Goal: Information Seeking & Learning: Learn about a topic

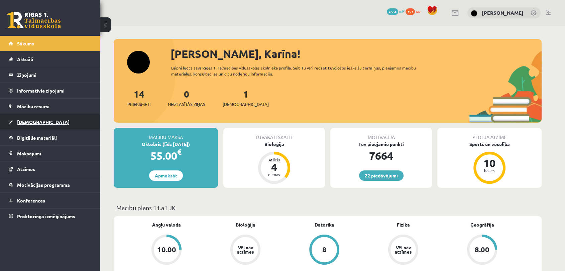
click at [27, 120] on span "[DEMOGRAPHIC_DATA]" at bounding box center [43, 122] width 53 height 6
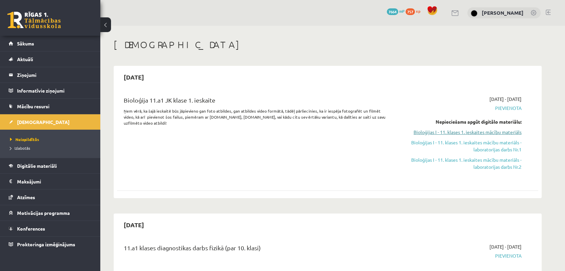
click at [508, 132] on link "Bioloģijas I - 11. klases 1. ieskaites mācību materiāls" at bounding box center [459, 132] width 126 height 7
click at [493, 131] on link "Bioloģijas I - 11. klases 1. ieskaites mācību materiāls" at bounding box center [459, 132] width 126 height 7
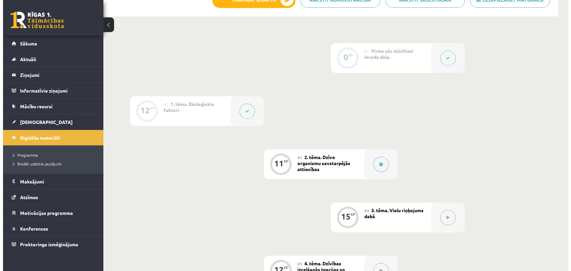
scroll to position [153, 0]
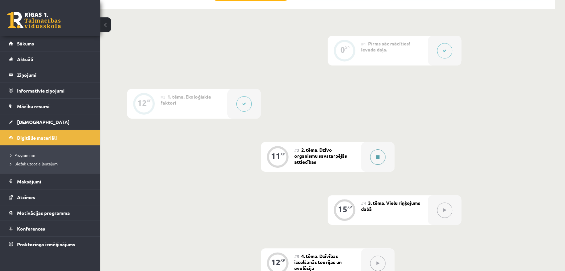
click at [377, 155] on icon at bounding box center [377, 157] width 3 height 4
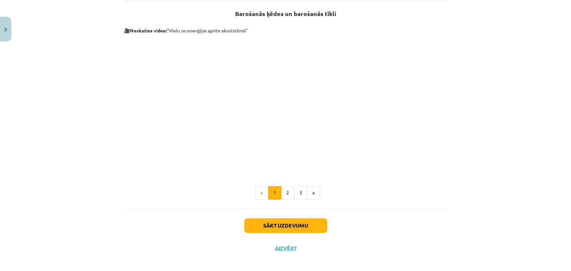
scroll to position [270, 0]
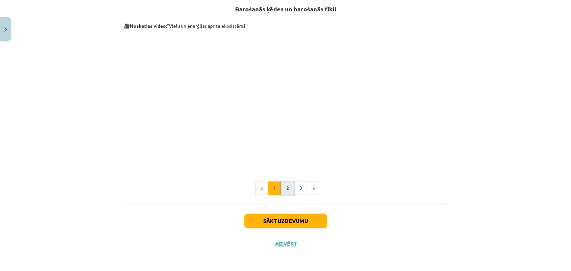
click at [286, 191] on button "2" at bounding box center [287, 188] width 13 height 13
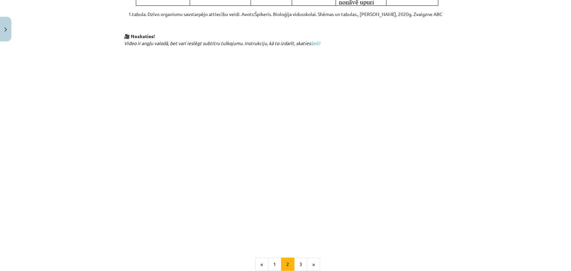
scroll to position [314, 0]
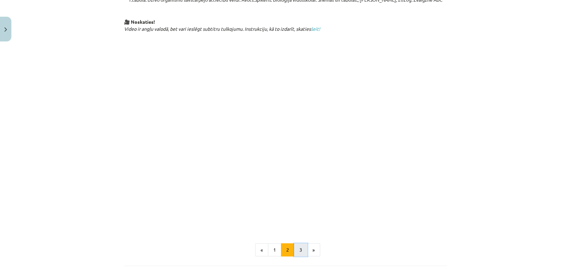
click at [302, 247] on button "3" at bounding box center [300, 250] width 13 height 13
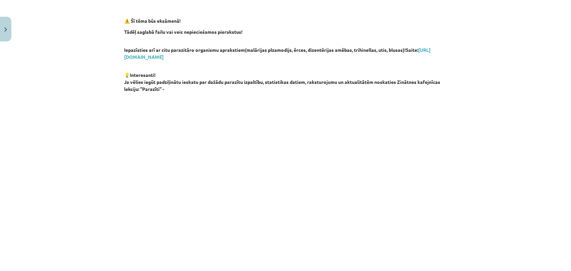
scroll to position [550, 0]
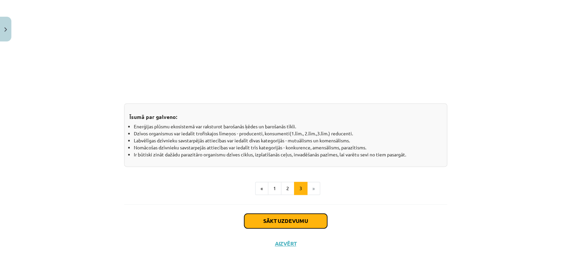
click at [270, 217] on button "Sākt uzdevumu" at bounding box center [285, 221] width 83 height 15
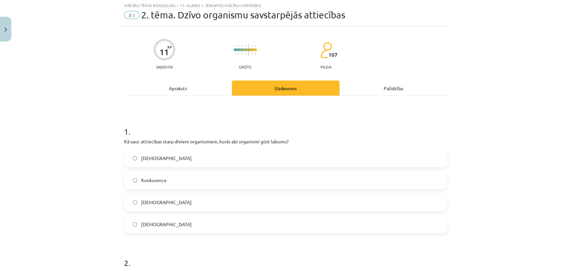
scroll to position [16, 0]
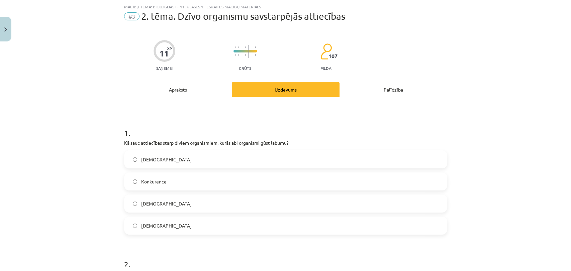
click at [202, 221] on label "Mutuālisms" at bounding box center [286, 225] width 322 height 17
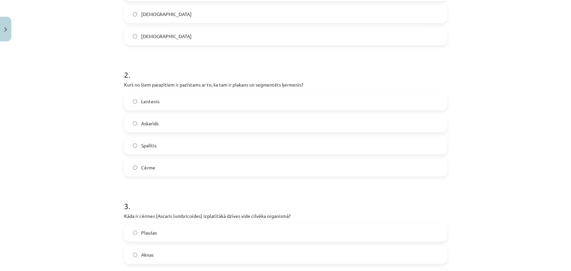
scroll to position [213, 0]
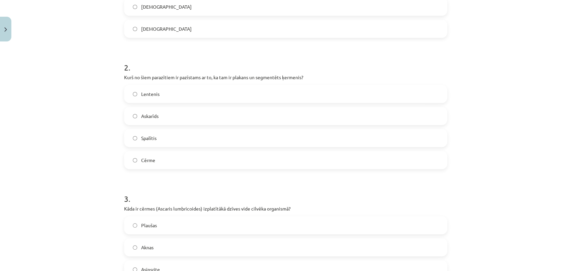
click at [254, 94] on label "Lentenis" at bounding box center [286, 94] width 322 height 17
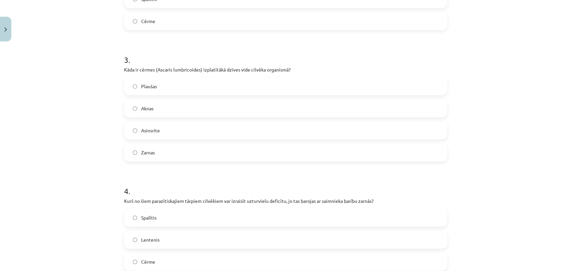
scroll to position [356, 0]
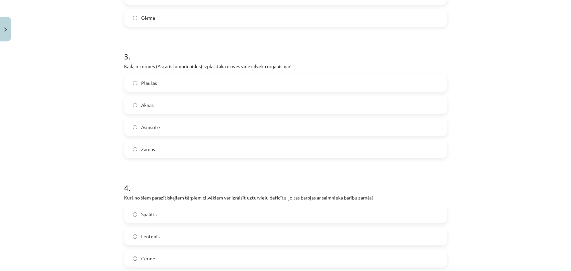
click at [231, 148] on label "Zarnas" at bounding box center [286, 149] width 322 height 17
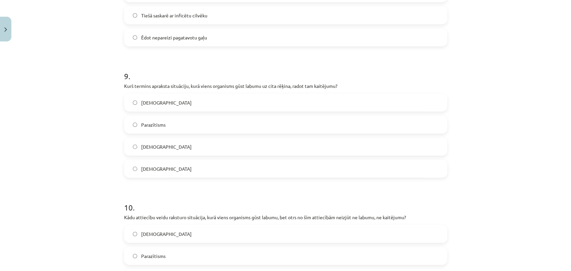
scroll to position [1241, 0]
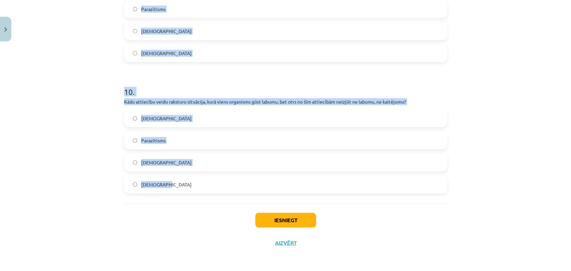
drag, startPoint x: 121, startPoint y: 126, endPoint x: 173, endPoint y: 178, distance: 72.9
copy form "1 . Kā sauc attiecības starp diviem organismiem, kurās abi organismi gūst labum…"
click at [271, 80] on h1 "10 ." at bounding box center [285, 86] width 323 height 21
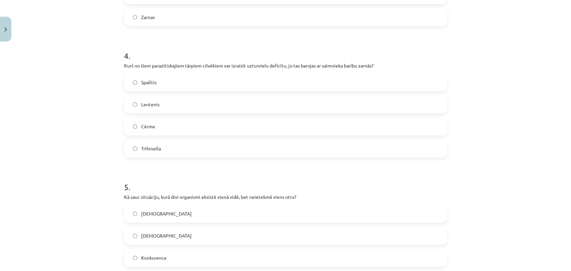
scroll to position [490, 0]
click at [259, 104] on label "Lentenis" at bounding box center [286, 102] width 322 height 17
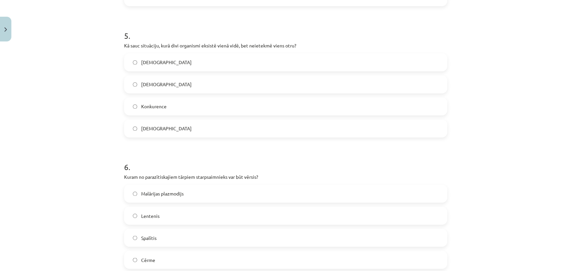
scroll to position [653, 0]
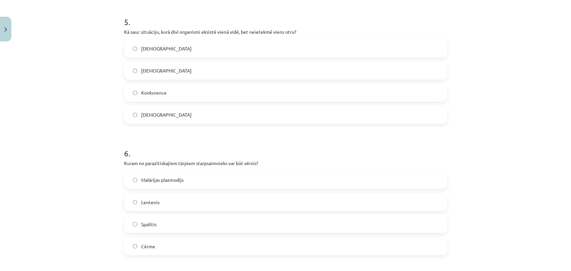
click at [214, 72] on label "Neitrālisms" at bounding box center [286, 70] width 322 height 17
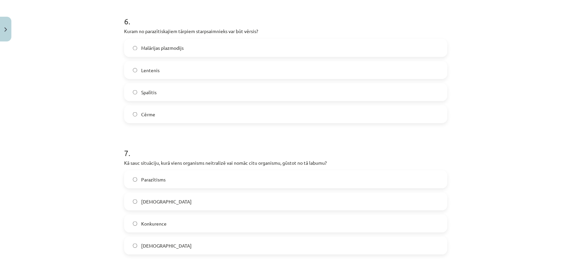
scroll to position [784, 0]
click at [170, 71] on label "Lentenis" at bounding box center [286, 71] width 322 height 17
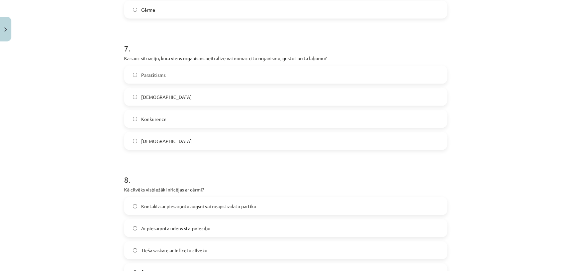
scroll to position [891, 0]
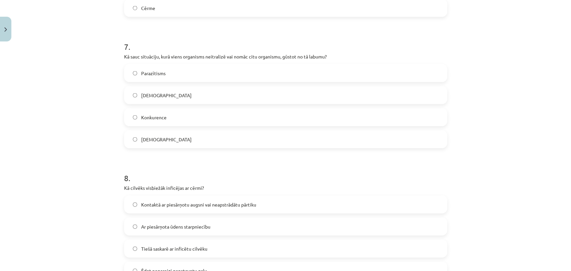
click at [244, 69] on label "Parazītisms" at bounding box center [286, 73] width 322 height 17
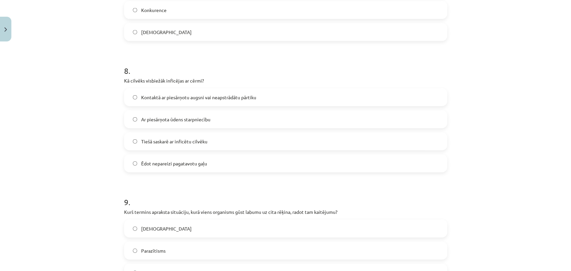
scroll to position [1003, 0]
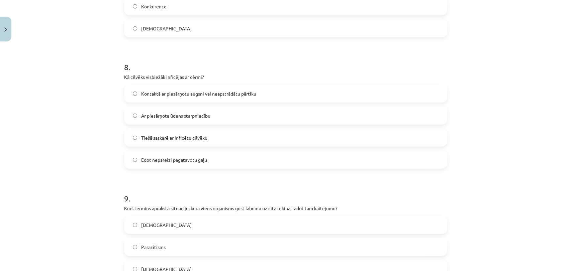
click at [252, 92] on span "Kontaktā ar piesārņotu augsni vai neapstrādātu pārtiku" at bounding box center [198, 93] width 115 height 7
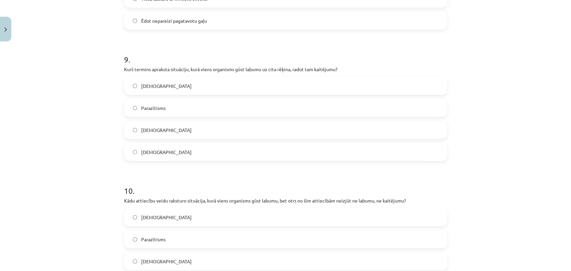
scroll to position [1148, 0]
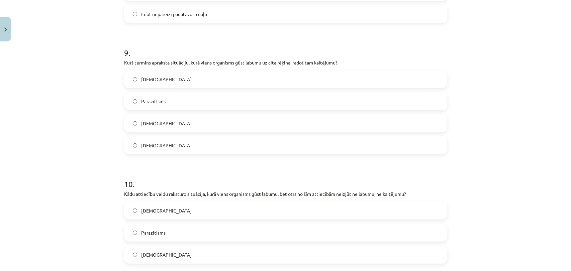
click at [398, 99] on label "Parazītisms" at bounding box center [286, 101] width 322 height 17
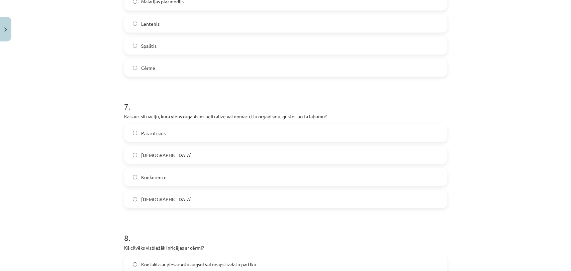
scroll to position [834, 0]
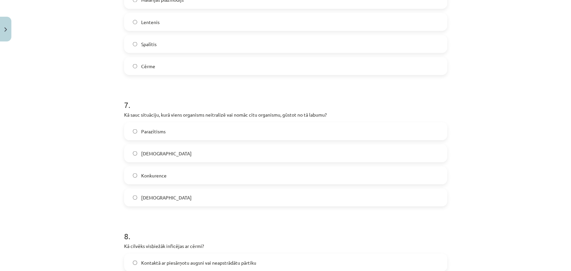
click at [191, 153] on label "Amensālisms" at bounding box center [286, 153] width 322 height 17
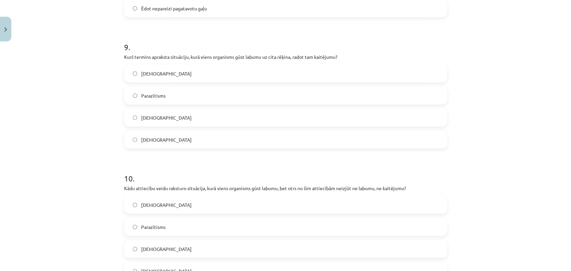
scroll to position [1241, 0]
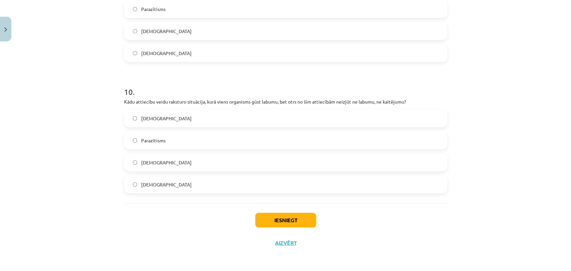
click at [174, 115] on label "Komensālisms" at bounding box center [286, 118] width 322 height 17
click at [287, 219] on button "Iesniegt" at bounding box center [285, 220] width 61 height 15
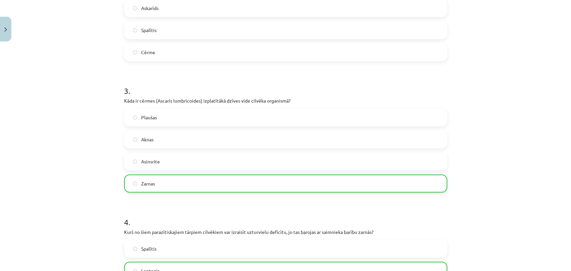
scroll to position [1262, 0]
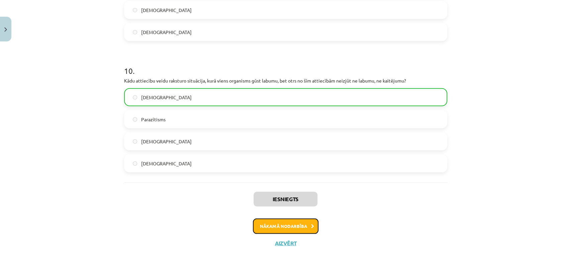
click at [280, 225] on button "Nākamā nodarbība" at bounding box center [286, 226] width 66 height 15
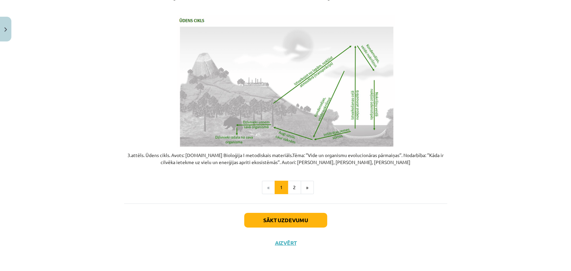
scroll to position [1341, 0]
click at [293, 186] on button "2" at bounding box center [294, 187] width 13 height 13
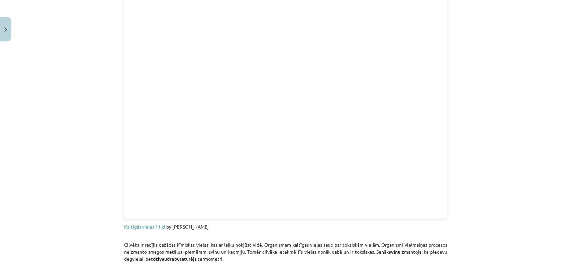
scroll to position [1073, 0]
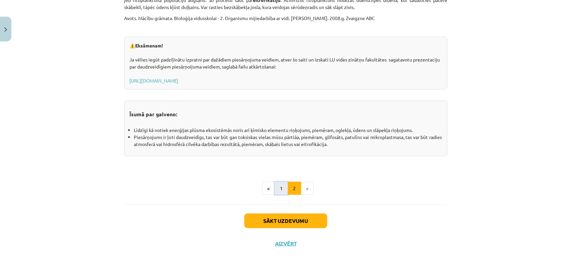
click at [278, 189] on button "1" at bounding box center [281, 188] width 13 height 13
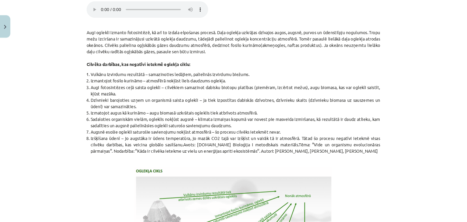
scroll to position [418, 0]
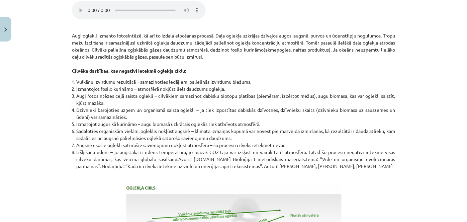
drag, startPoint x: 555, startPoint y: 1, endPoint x: 294, endPoint y: 52, distance: 266.3
click at [294, 52] on p "Augi oglekli izmanto fotosintēzē, kā arī to izdala elpošanas procesā. Daļa ogle…" at bounding box center [233, 49] width 323 height 49
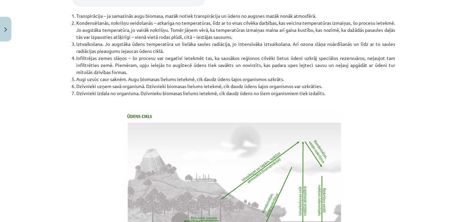
scroll to position [1390, 0]
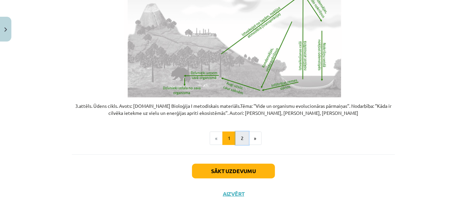
click at [242, 144] on button "2" at bounding box center [241, 137] width 13 height 13
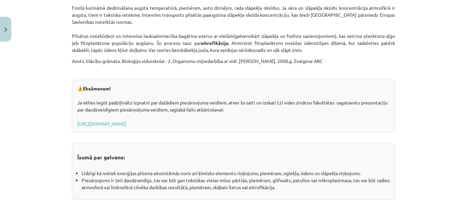
scroll to position [1122, 0]
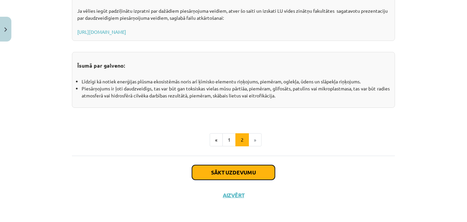
click at [217, 169] on button "Sākt uzdevumu" at bounding box center [233, 172] width 83 height 15
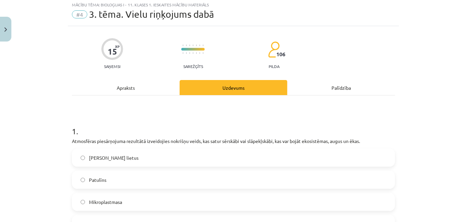
scroll to position [17, 0]
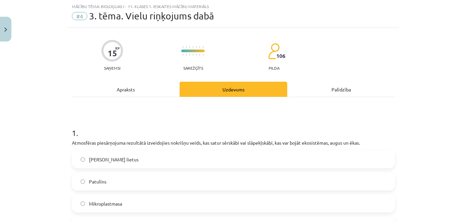
drag, startPoint x: 466, startPoint y: 17, endPoint x: 284, endPoint y: 115, distance: 206.1
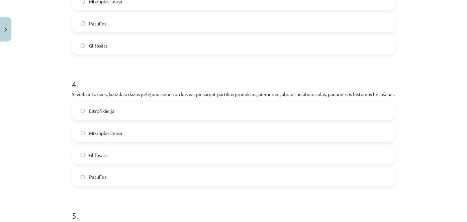
scroll to position [661, 0]
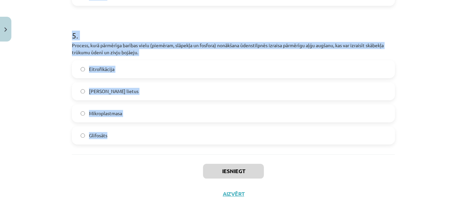
drag, startPoint x: 70, startPoint y: 67, endPoint x: 186, endPoint y: 146, distance: 140.9
copy form "1 . Atmosfēras piesārņojuma rezultātā izveidojies nokrišņu veids, kas satur sēr…"
click at [151, 34] on h1 "5 ." at bounding box center [233, 29] width 323 height 21
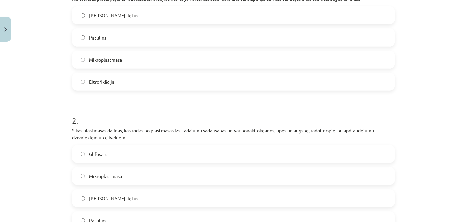
scroll to position [164, 0]
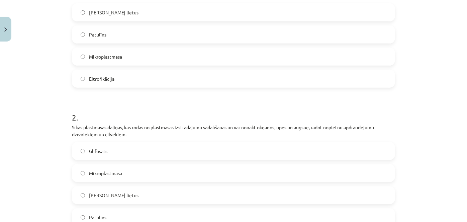
click at [171, 14] on label "Skābais lietus" at bounding box center [234, 12] width 322 height 17
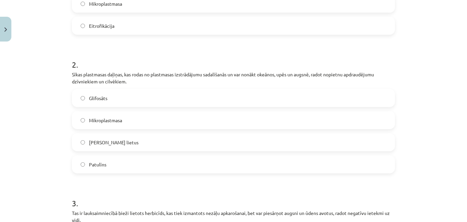
scroll to position [220, 0]
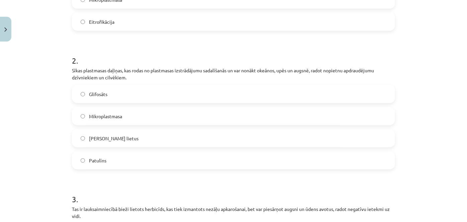
click at [131, 113] on label "Mikroplastmasa" at bounding box center [234, 116] width 322 height 17
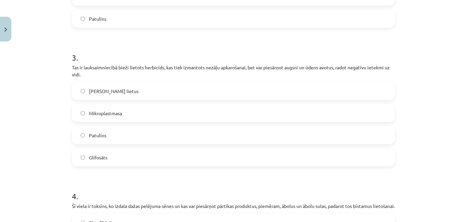
scroll to position [366, 0]
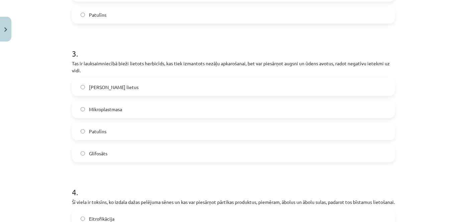
click at [128, 149] on label "Glifosāts" at bounding box center [234, 153] width 322 height 17
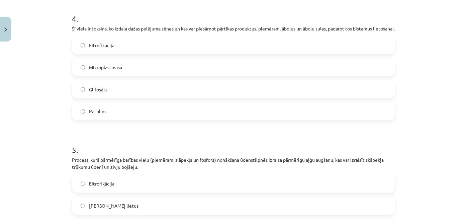
scroll to position [541, 0]
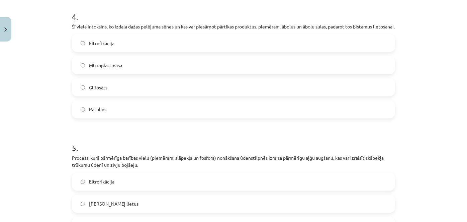
click at [166, 118] on label "Patulīns" at bounding box center [234, 109] width 322 height 17
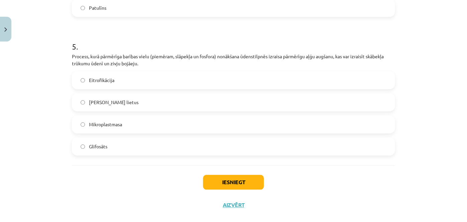
scroll to position [661, 0]
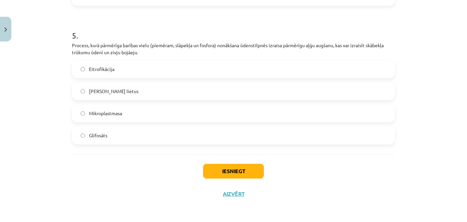
click at [153, 71] on label "Eitrofikācija" at bounding box center [234, 69] width 322 height 17
click at [240, 171] on button "Iesniegt" at bounding box center [233, 171] width 61 height 15
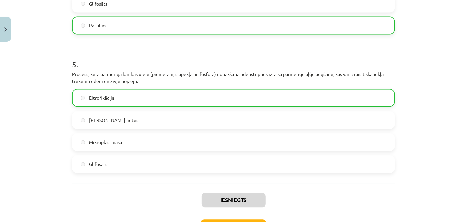
scroll to position [681, 0]
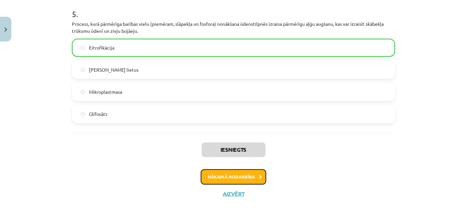
click at [212, 179] on button "Nākamā nodarbība" at bounding box center [234, 176] width 66 height 15
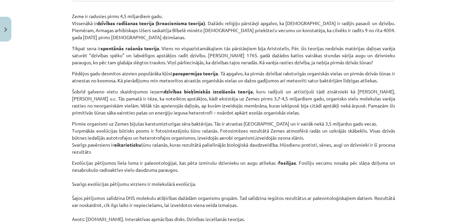
scroll to position [247, 0]
click at [401, 41] on div "Mācību tēma: Bioloģijas i - 11. klases 1. ieskaites mācību materiāls #5 4. tēma…" at bounding box center [233, 111] width 467 height 222
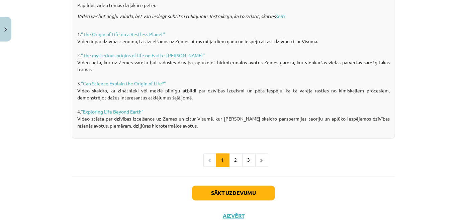
scroll to position [515, 0]
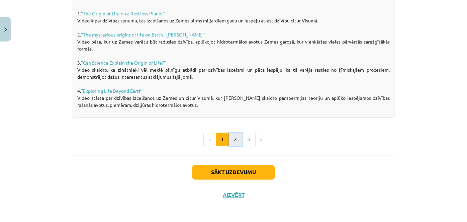
click at [235, 143] on button "2" at bounding box center [235, 139] width 13 height 13
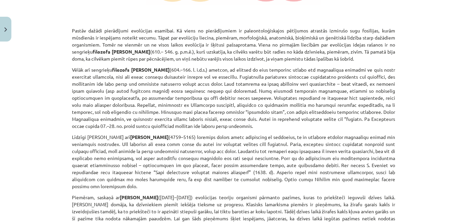
scroll to position [289, 0]
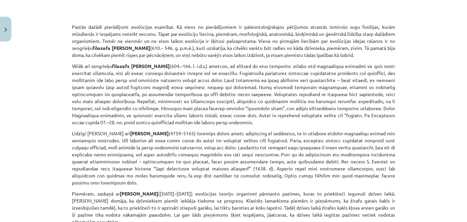
click at [455, 79] on div "Mācību tēma: Bioloģijas i - 11. klases 1. ieskaites mācību materiāls #5 4. tēma…" at bounding box center [233, 111] width 467 height 222
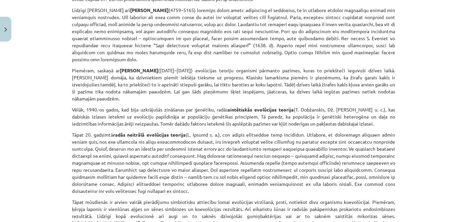
scroll to position [427, 0]
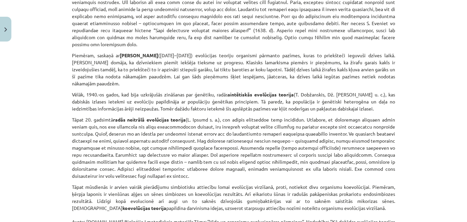
drag, startPoint x: 466, startPoint y: 136, endPoint x: 441, endPoint y: 182, distance: 51.5
click at [441, 182] on div "Mācību tēma: Bioloģijas i - 11. klases 1. ieskaites mācību materiāls #5 4. tēma…" at bounding box center [233, 111] width 467 height 222
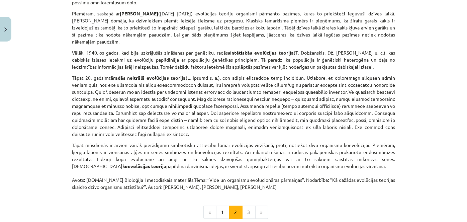
scroll to position [471, 0]
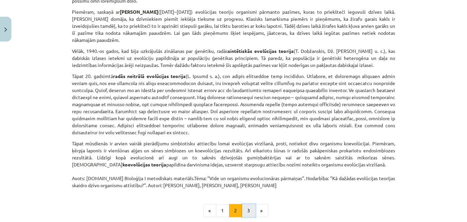
click at [249, 205] on button "3" at bounding box center [248, 210] width 13 height 13
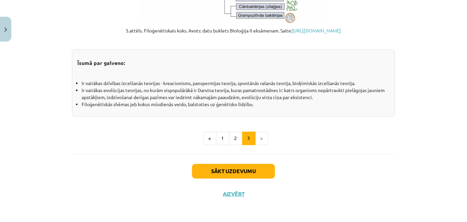
scroll to position [799, 0]
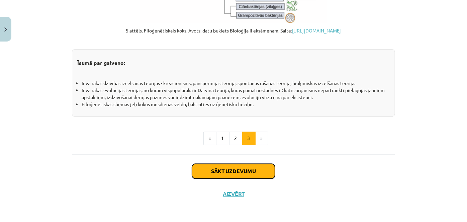
click at [253, 177] on button "Sākt uzdevumu" at bounding box center [233, 171] width 83 height 15
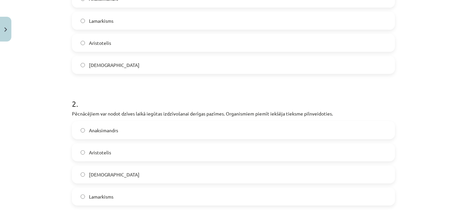
scroll to position [369, 0]
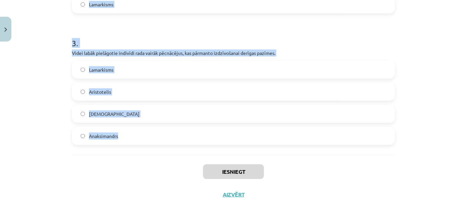
drag, startPoint x: 71, startPoint y: 96, endPoint x: 134, endPoint y: 153, distance: 85.3
copy form "1 . Neparedz vides faktoru ietekmi uz organismu pazīmēm un pielāgotību. Pieļauj…"
click at [158, 46] on h1 "3 ." at bounding box center [233, 37] width 323 height 21
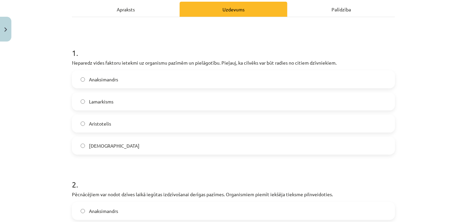
scroll to position [98, 0]
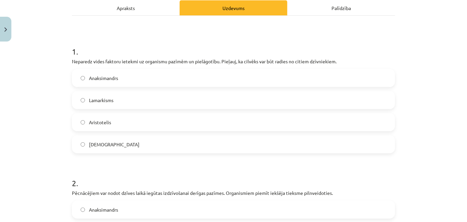
click at [115, 79] on span "Anaksimandrs" at bounding box center [103, 78] width 29 height 7
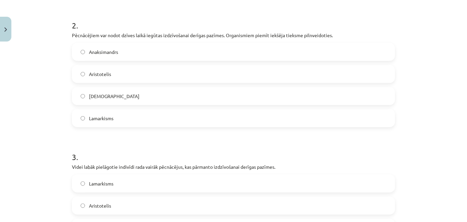
scroll to position [259, 0]
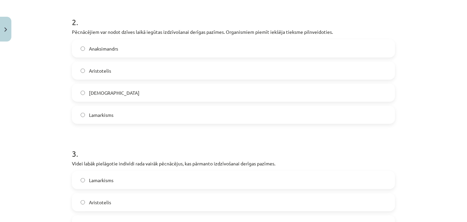
click at [123, 114] on label "Lamarkisms" at bounding box center [234, 114] width 322 height 17
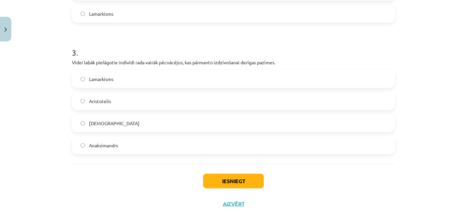
scroll to position [369, 0]
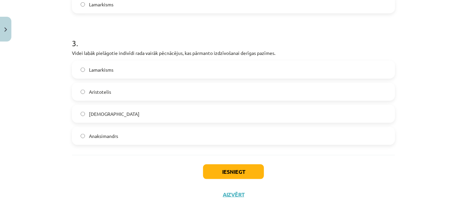
click at [110, 120] on label "Darvinisms" at bounding box center [234, 113] width 322 height 17
click at [226, 167] on button "Iesniegt" at bounding box center [233, 171] width 61 height 15
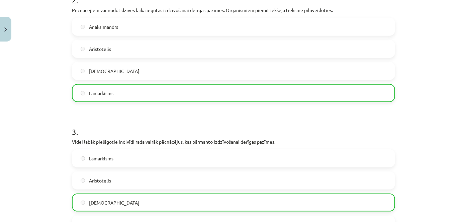
scroll to position [391, 0]
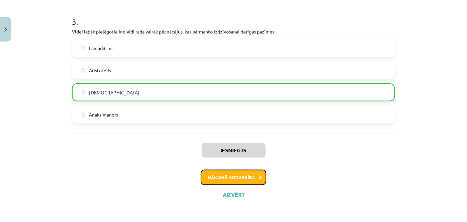
click at [219, 179] on button "Nākamā nodarbība" at bounding box center [234, 177] width 66 height 15
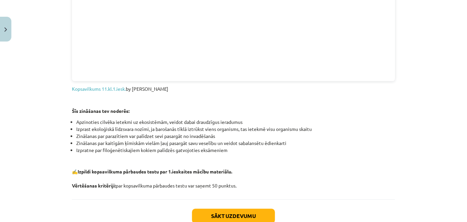
scroll to position [816, 0]
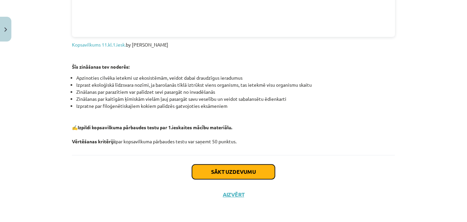
click at [252, 174] on button "Sākt uzdevumu" at bounding box center [233, 171] width 83 height 15
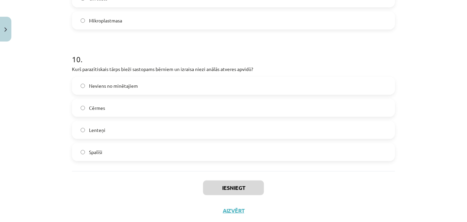
scroll to position [1350, 0]
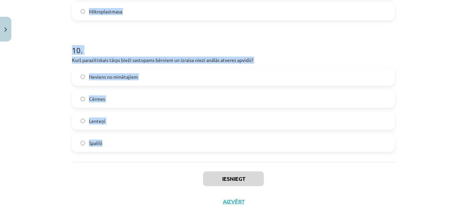
drag, startPoint x: 71, startPoint y: 130, endPoint x: 310, endPoint y: 143, distance: 239.8
copy form "1 . Kura parazītiskā tārpa kāpuri cilvēka organismā nokļūst pēc inficētas gaļas…"
click at [269, 45] on h1 "10 ." at bounding box center [233, 44] width 323 height 21
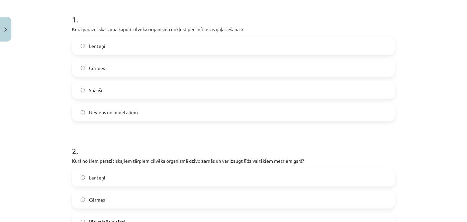
scroll to position [112, 0]
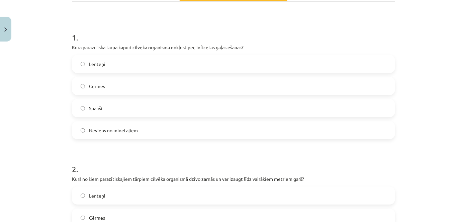
click at [109, 63] on label "Lenteņi" at bounding box center [234, 64] width 322 height 17
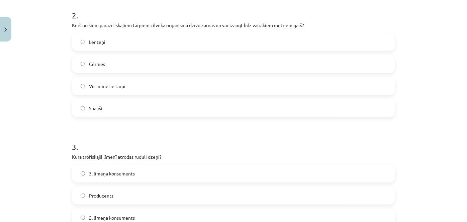
scroll to position [233, 0]
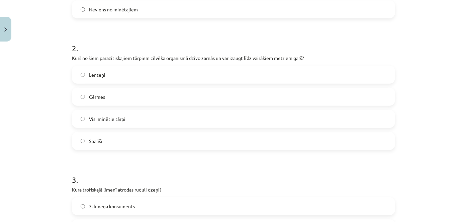
click at [117, 78] on label "Lenteņi" at bounding box center [234, 74] width 322 height 17
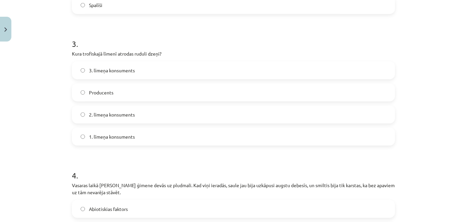
scroll to position [376, 0]
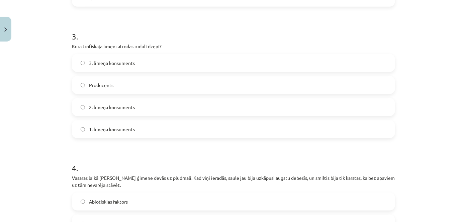
click at [132, 109] on span "2. līmeņa konsuments" at bounding box center [112, 107] width 46 height 7
click at [127, 65] on span "3. līmeņa konsuments" at bounding box center [112, 63] width 46 height 7
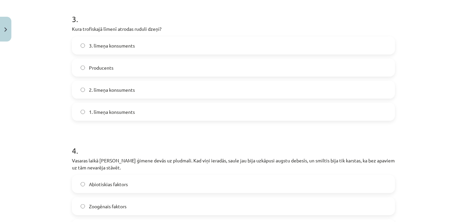
scroll to position [382, 0]
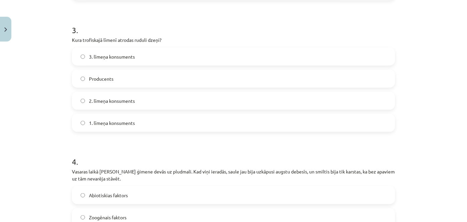
click at [249, 95] on label "2. līmeņa konsuments" at bounding box center [234, 100] width 322 height 17
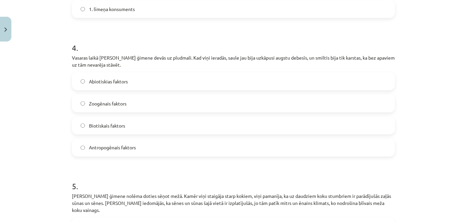
scroll to position [531, 0]
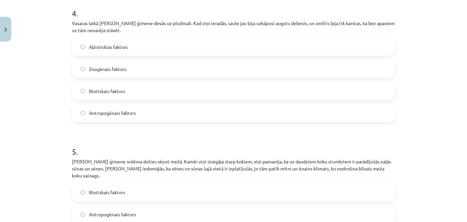
click at [151, 45] on label "Abiotiskias faktors" at bounding box center [234, 46] width 322 height 17
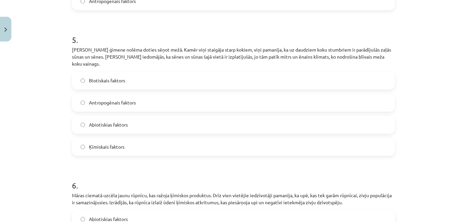
scroll to position [657, 0]
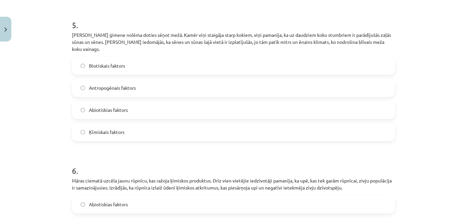
click at [225, 61] on label "Biotiskais faktors" at bounding box center [234, 65] width 322 height 17
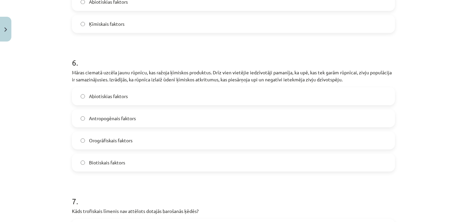
scroll to position [773, 0]
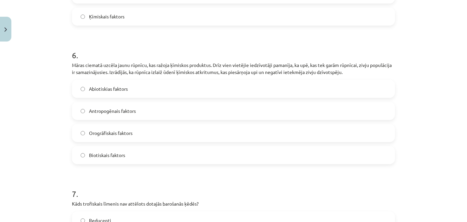
click at [232, 103] on label "Antropogēnais faktors" at bounding box center [234, 110] width 322 height 17
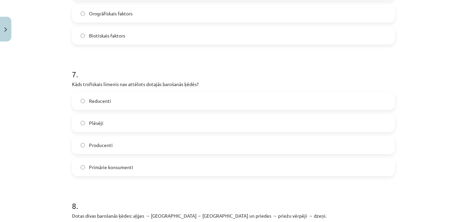
scroll to position [886, 0]
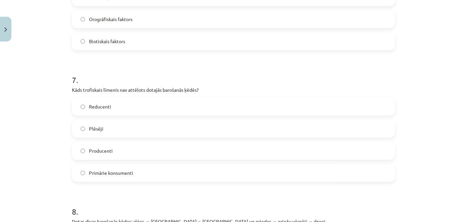
click at [172, 168] on label "Primārie konsumenti" at bounding box center [234, 172] width 322 height 17
click at [142, 120] on label "Plēsēji" at bounding box center [234, 128] width 322 height 17
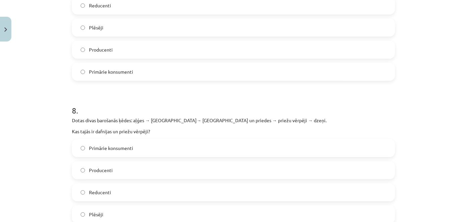
scroll to position [991, 0]
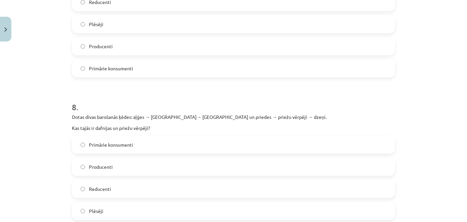
click at [115, 160] on label "Producenti" at bounding box center [234, 166] width 322 height 17
click at [101, 141] on span "Primārie konsumenti" at bounding box center [111, 144] width 44 height 7
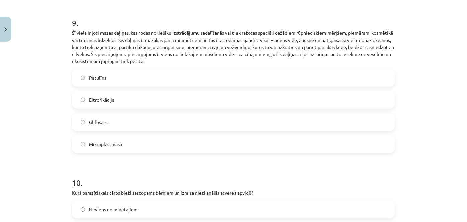
scroll to position [1221, 0]
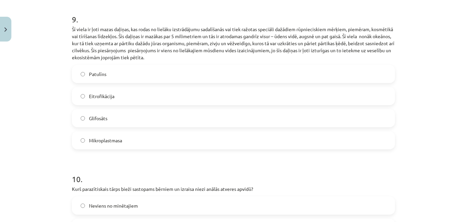
click at [114, 137] on span "Mikroplastmasa" at bounding box center [105, 140] width 33 height 7
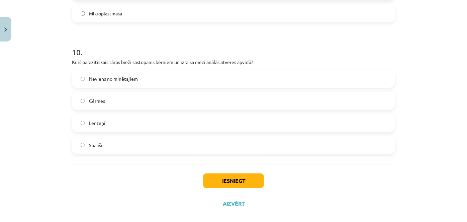
scroll to position [1350, 0]
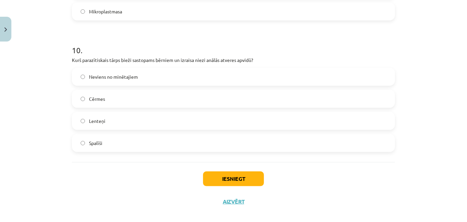
click at [151, 138] on label "Spalīši" at bounding box center [234, 142] width 322 height 17
click at [233, 171] on button "Iesniegt" at bounding box center [233, 178] width 61 height 15
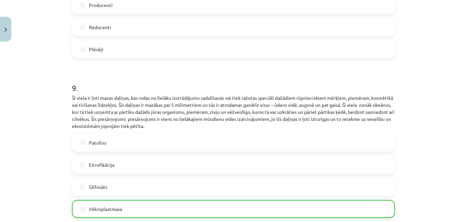
scroll to position [1371, 0]
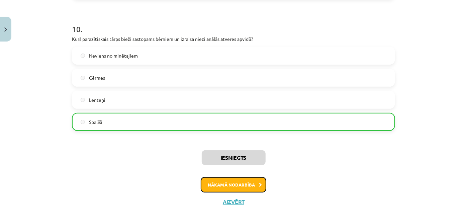
click at [243, 179] on button "Nākamā nodarbība" at bounding box center [234, 184] width 66 height 15
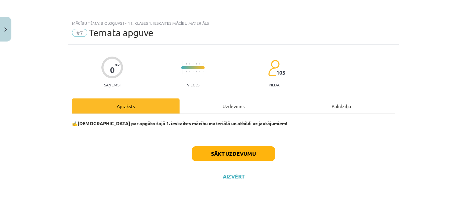
scroll to position [0, 0]
click at [239, 146] on button "Sākt uzdevumu" at bounding box center [233, 153] width 83 height 15
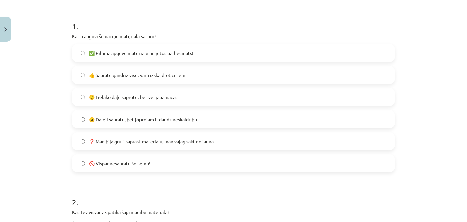
scroll to position [124, 0]
click at [190, 76] on label "👍 Sapratu gandrīz visu, varu izskaidrot citiem" at bounding box center [234, 74] width 322 height 17
click at [296, 93] on label "🙂 Lielāko daļu saprotu, bet vēl jāpamācās" at bounding box center [234, 96] width 322 height 17
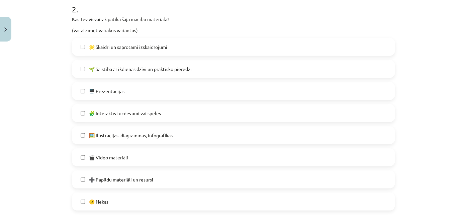
scroll to position [315, 0]
click at [270, 76] on label "🌱 Saistība ar ikdienas dzīvi un praktisko pieredzi" at bounding box center [234, 70] width 322 height 17
drag, startPoint x: 467, startPoint y: 107, endPoint x: 449, endPoint y: 172, distance: 66.9
click at [449, 172] on div "Mācību tēma: Bioloģijas i - 11. klases 1. ieskaites mācību materiāls #7 Temata …" at bounding box center [233, 111] width 467 height 222
drag, startPoint x: 467, startPoint y: 132, endPoint x: 456, endPoint y: 190, distance: 59.2
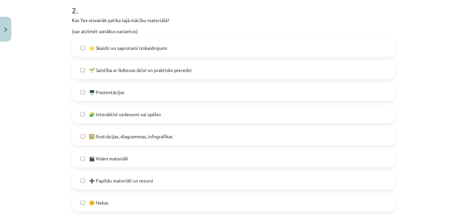
click at [456, 190] on div "Mācību tēma: Bioloģijas i - 11. klases 1. ieskaites mācību materiāls #7 Temata …" at bounding box center [233, 111] width 467 height 222
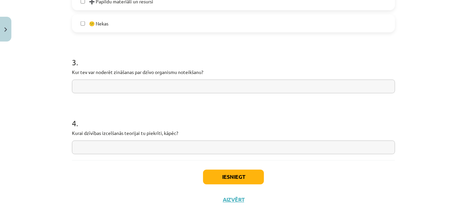
scroll to position [494, 0]
click at [194, 84] on input "text" at bounding box center [233, 86] width 323 height 14
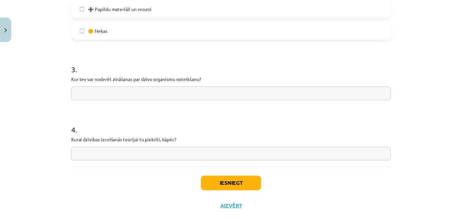
scroll to position [486, 0]
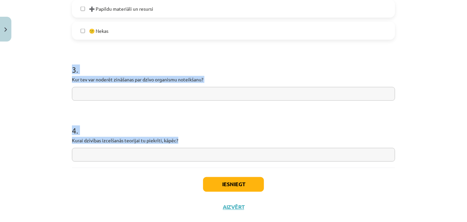
drag, startPoint x: 72, startPoint y: 69, endPoint x: 193, endPoint y: 139, distance: 140.9
copy form "3 . Kur tev var noderēt zināšanas par dzīvo organismu noteikšanu? 4 . Kurai dzī…"
click at [198, 66] on h1 "3 ." at bounding box center [233, 63] width 323 height 21
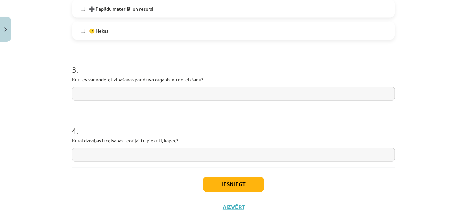
click at [81, 98] on input "text" at bounding box center [233, 94] width 323 height 14
type input "**********"
click at [93, 154] on input "text" at bounding box center [233, 155] width 323 height 14
type input "*"
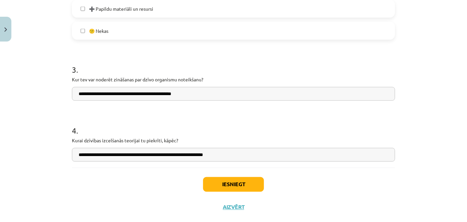
click at [199, 153] on input "**********" at bounding box center [233, 155] width 323 height 14
drag, startPoint x: 163, startPoint y: 155, endPoint x: 191, endPoint y: 157, distance: 27.5
click at [191, 157] on input "**********" at bounding box center [233, 155] width 323 height 14
drag, startPoint x: 206, startPoint y: 152, endPoint x: 209, endPoint y: 163, distance: 11.0
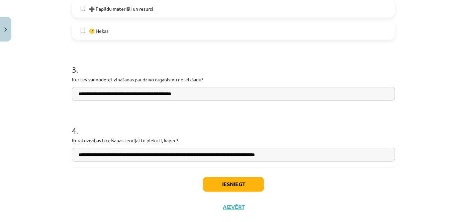
click at [223, 155] on input "**********" at bounding box center [233, 155] width 323 height 14
click at [232, 155] on input "**********" at bounding box center [233, 155] width 323 height 14
type input "**********"
click at [243, 181] on button "Iesniegt" at bounding box center [233, 184] width 61 height 15
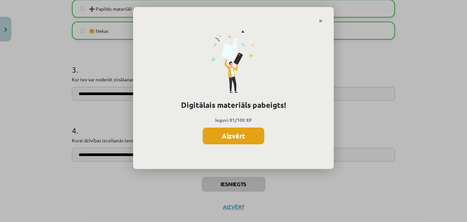
click at [236, 134] on button "Aizvērt" at bounding box center [234, 135] width 62 height 17
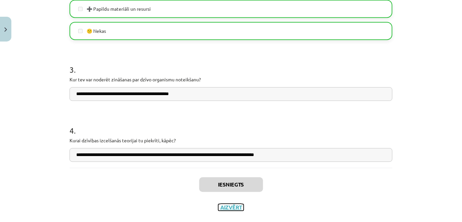
click at [229, 207] on button "Aizvērt" at bounding box center [230, 207] width 25 height 7
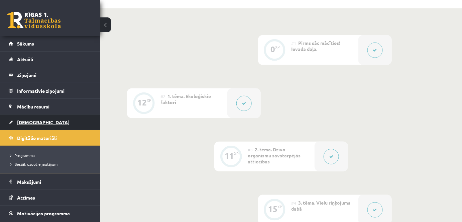
click at [31, 121] on span "[DEMOGRAPHIC_DATA]" at bounding box center [43, 122] width 53 height 6
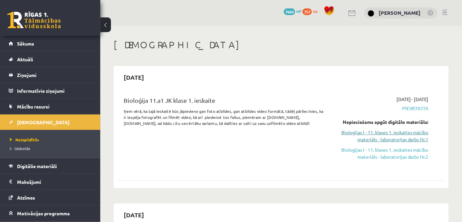
click at [390, 139] on link "Bioloģijas I - 11. klases 1. ieskaites mācību materiāls - laboratorijas darbs N…" at bounding box center [381, 136] width 95 height 14
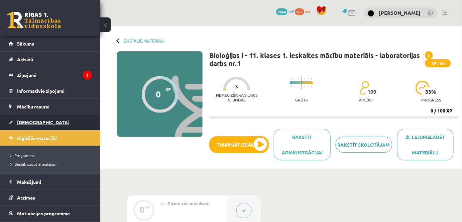
click at [35, 120] on span "[DEMOGRAPHIC_DATA]" at bounding box center [43, 122] width 53 height 6
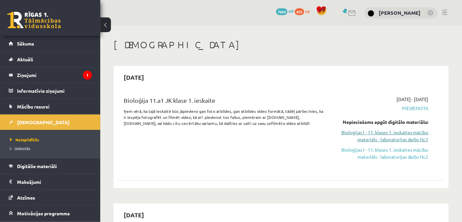
click at [381, 134] on link "Bioloģijas I - 11. klases 1. ieskaites mācību materiāls - laboratorijas darbs N…" at bounding box center [381, 136] width 95 height 14
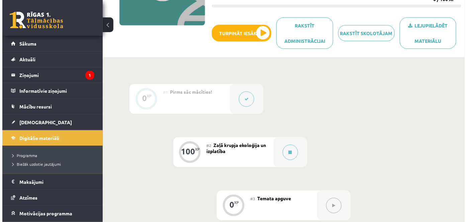
scroll to position [116, 0]
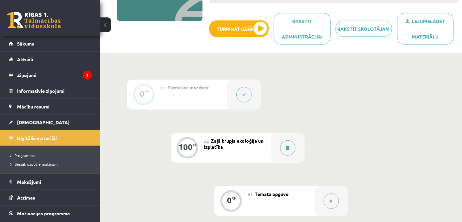
click at [287, 144] on button at bounding box center [287, 147] width 15 height 15
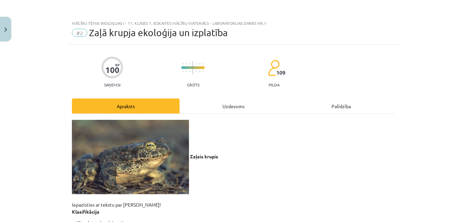
click at [223, 109] on div "Uzdevums" at bounding box center [234, 105] width 108 height 15
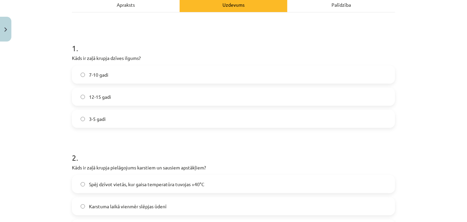
scroll to position [0, 0]
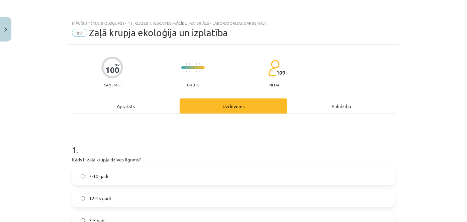
click at [135, 109] on div "Apraksts" at bounding box center [126, 105] width 108 height 15
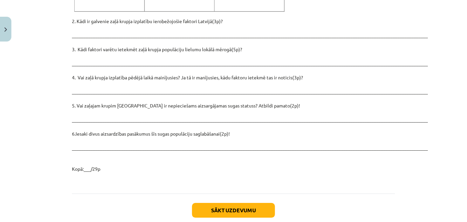
scroll to position [974, 0]
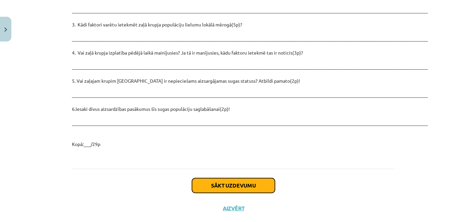
click at [236, 178] on button "Sākt uzdevumu" at bounding box center [233, 185] width 83 height 15
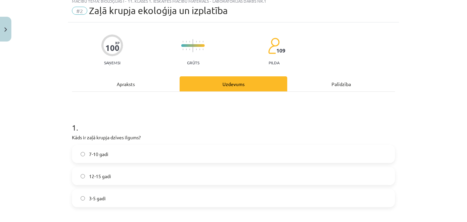
scroll to position [17, 0]
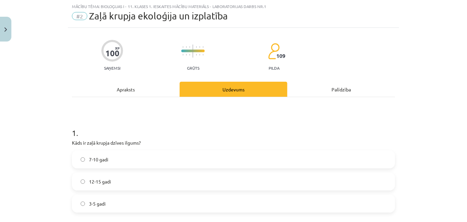
click at [218, 159] on label "7-10 gadi" at bounding box center [234, 159] width 322 height 17
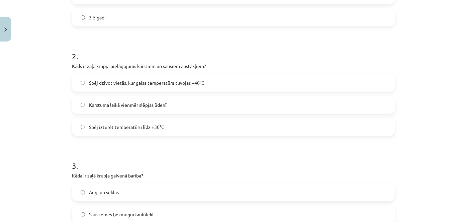
scroll to position [206, 0]
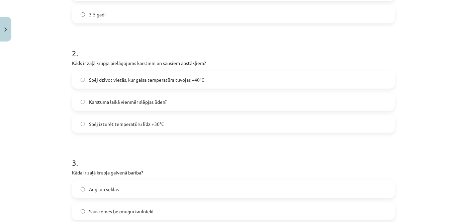
click at [190, 78] on span "Spēj dzīvot vietās, kur gaisa temperatūra tuvojas +40°C" at bounding box center [146, 79] width 115 height 7
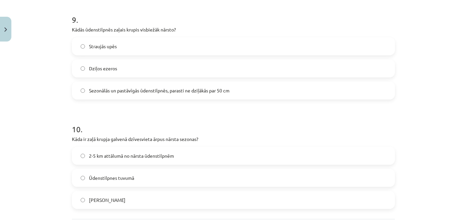
scroll to position [1069, 0]
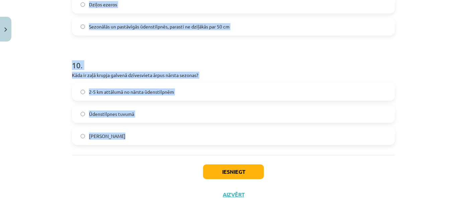
drag, startPoint x: 68, startPoint y: 52, endPoint x: 161, endPoint y: 148, distance: 133.2
copy form "2 . Kāds ir zaļā krupja pielāgojums karstiem un sausiem apstākļiem? Spēj dzīvot…"
click at [96, 62] on h1 "10 ." at bounding box center [233, 59] width 323 height 21
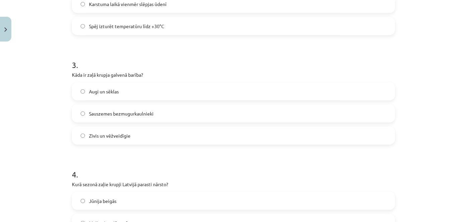
scroll to position [307, 0]
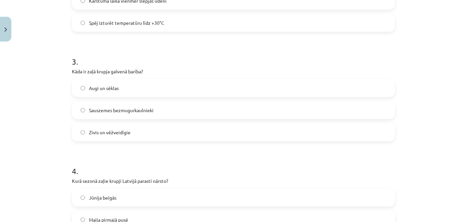
click at [194, 107] on label "Sauszemes bezmugurkaulnieki" at bounding box center [234, 110] width 322 height 17
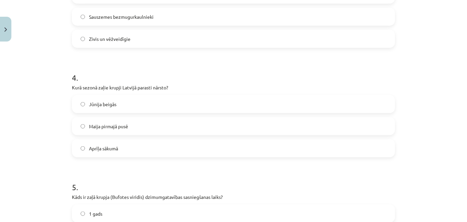
scroll to position [403, 0]
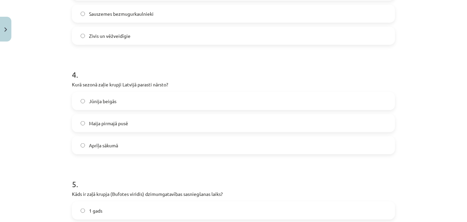
click at [150, 119] on label "Maija pirmajā pusē" at bounding box center [234, 123] width 322 height 17
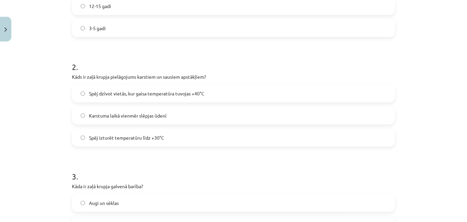
scroll to position [0, 0]
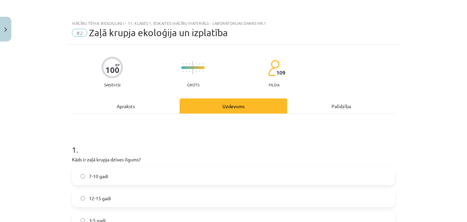
click at [132, 101] on div "Apraksts" at bounding box center [126, 105] width 108 height 15
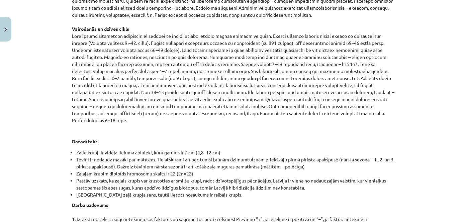
scroll to position [652, 0]
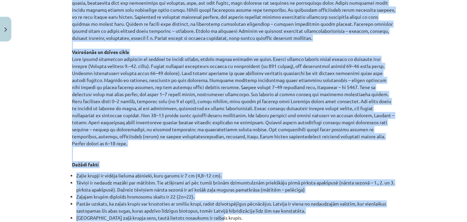
drag, startPoint x: 70, startPoint y: 145, endPoint x: 255, endPoint y: 200, distance: 193.1
copy div "Zaļo krupi (Bufotes viridis) senāk uzskatīja par vienu sugu, bet mūsdienās tā s…"
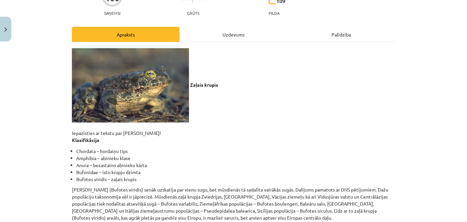
scroll to position [11, 0]
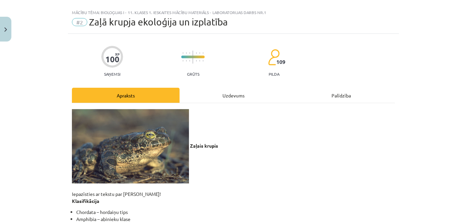
click at [243, 96] on div "Uzdevums" at bounding box center [234, 95] width 108 height 15
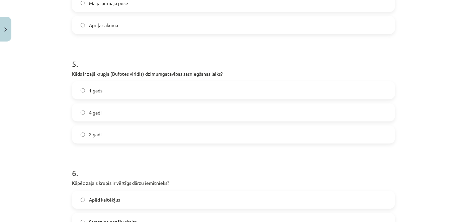
scroll to position [532, 0]
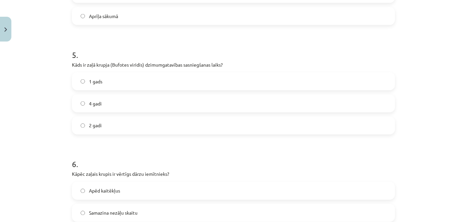
click at [334, 105] on label "4 gadi" at bounding box center [234, 103] width 322 height 17
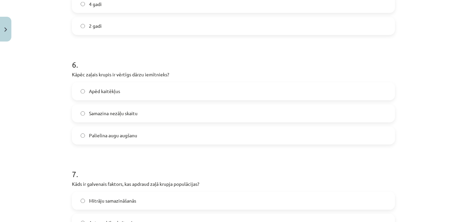
scroll to position [632, 0]
click at [248, 91] on label "Apēd kaitēkļus" at bounding box center [234, 91] width 322 height 17
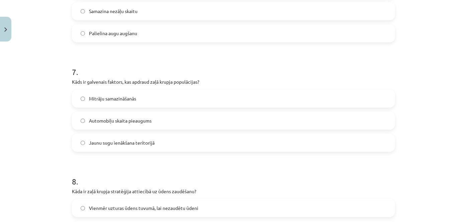
scroll to position [754, 0]
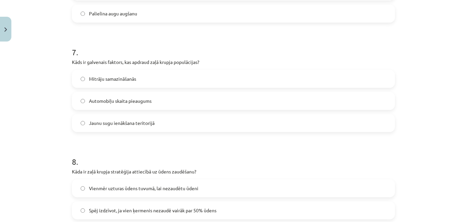
click at [115, 72] on label "Mitrāju samazināšanās" at bounding box center [234, 78] width 322 height 17
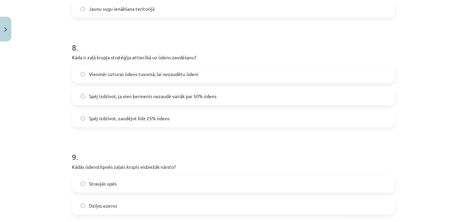
scroll to position [869, 0]
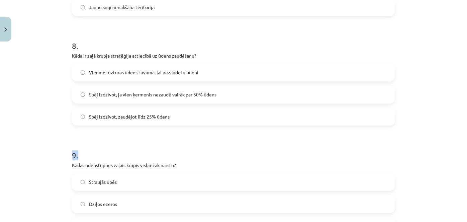
drag, startPoint x: 259, startPoint y: 154, endPoint x: 215, endPoint y: 117, distance: 57.0
click at [215, 117] on label "Spēj izdzīvot, zaudējot līdz 25% ūdens" at bounding box center [234, 116] width 322 height 17
click at [220, 98] on label "Spēj izdzīvot, ja vien ķermenis nezaudē vairāk par 50% ūdens" at bounding box center [234, 94] width 322 height 17
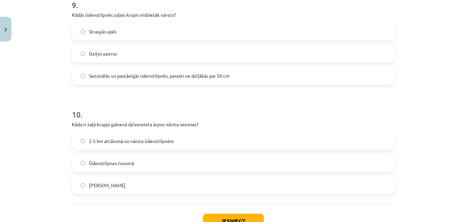
scroll to position [1021, 0]
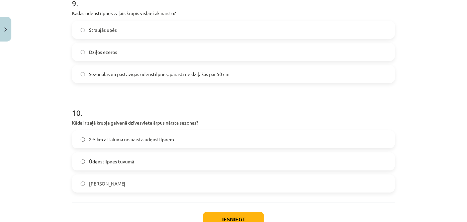
click at [170, 74] on span "Sezonālās un pastāvīgās ūdenstilpnēs, parasti ne dziļākās par 50 cm" at bounding box center [159, 74] width 140 height 7
click at [160, 141] on span "2-5 km attālumā no nārsta ūdenstilpnēm" at bounding box center [131, 139] width 85 height 7
click at [224, 214] on button "Iesniegt" at bounding box center [233, 219] width 61 height 15
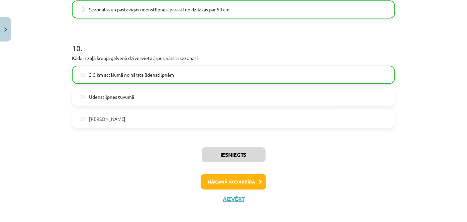
scroll to position [1090, 0]
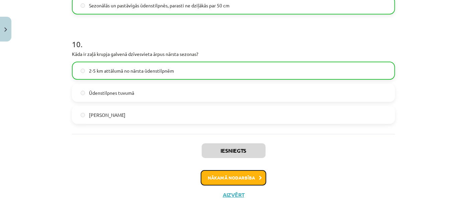
click at [253, 177] on button "Nākamā nodarbība" at bounding box center [234, 177] width 66 height 15
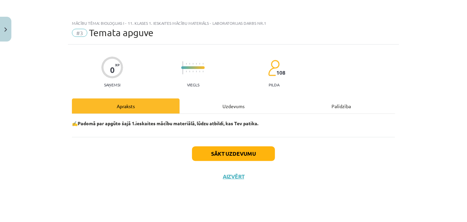
scroll to position [0, 0]
click at [248, 152] on button "Sākt uzdevumu" at bounding box center [233, 153] width 83 height 15
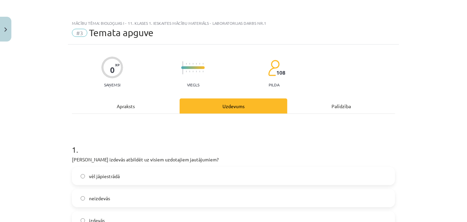
click at [211, 216] on label "izdevās" at bounding box center [234, 220] width 322 height 17
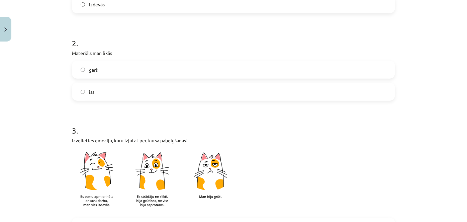
scroll to position [241, 0]
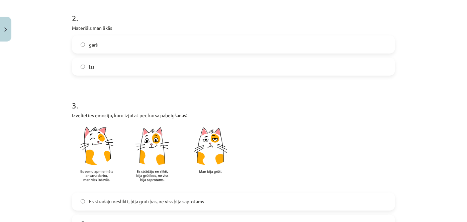
click at [303, 66] on label "īss" at bounding box center [234, 66] width 322 height 17
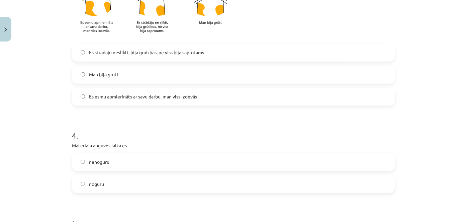
scroll to position [391, 0]
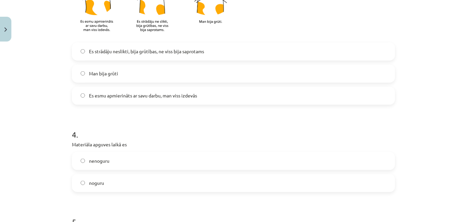
click at [201, 94] on label "Es esmu apmierināts ar savu darbu, man viss izdevās" at bounding box center [234, 95] width 322 height 17
drag, startPoint x: 137, startPoint y: 163, endPoint x: 357, endPoint y: 132, distance: 221.8
click at [357, 132] on div "4 . Materiāla apguves laikā es nenoguru noguru" at bounding box center [233, 155] width 323 height 74
click at [341, 150] on div "4 . Materiāla apguves laikā es nenoguru noguru" at bounding box center [233, 155] width 323 height 74
click at [326, 165] on label "nenoguru" at bounding box center [234, 161] width 322 height 17
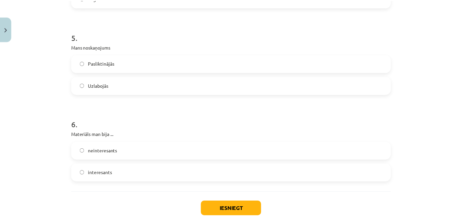
scroll to position [612, 0]
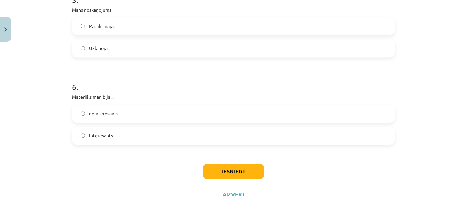
click at [97, 40] on label "Uzlabojās" at bounding box center [234, 48] width 322 height 17
click at [102, 129] on label "interesants" at bounding box center [234, 135] width 322 height 17
click at [234, 167] on button "Iesniegt" at bounding box center [233, 171] width 61 height 15
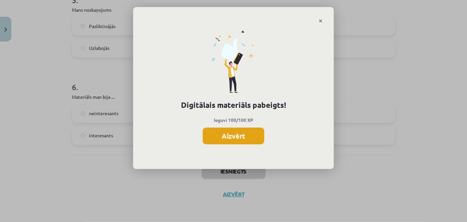
click at [244, 133] on button "Aizvērt" at bounding box center [234, 135] width 62 height 17
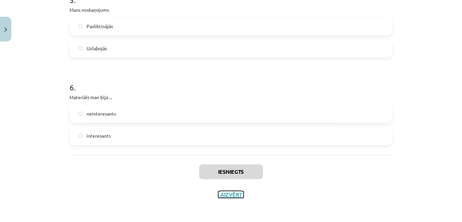
click at [229, 194] on button "Aizvērt" at bounding box center [230, 194] width 25 height 7
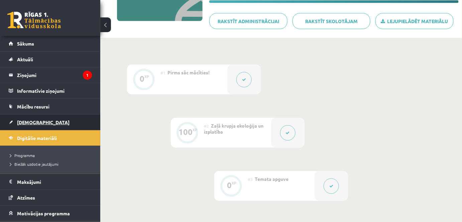
click at [30, 125] on link "[DEMOGRAPHIC_DATA]" at bounding box center [50, 121] width 83 height 15
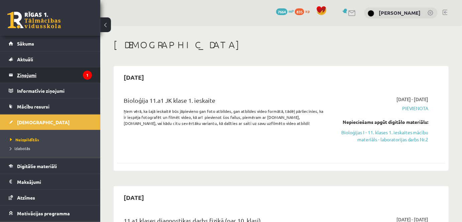
click at [29, 71] on legend "Ziņojumi 1" at bounding box center [54, 74] width 75 height 15
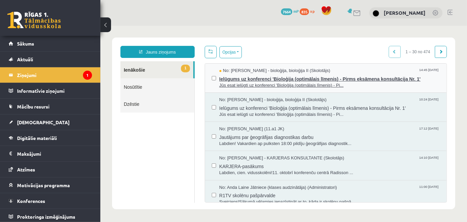
click at [280, 84] on span "Jūs esat ielūgti uz konferenci 'Bioloģija (optimālais līmenis) - Pi..." at bounding box center [329, 85] width 221 height 6
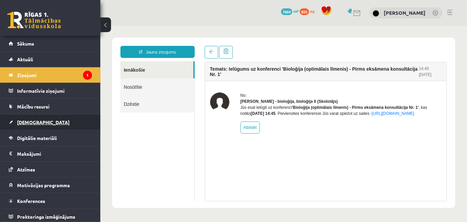
click at [34, 118] on link "[DEMOGRAPHIC_DATA]" at bounding box center [50, 121] width 83 height 15
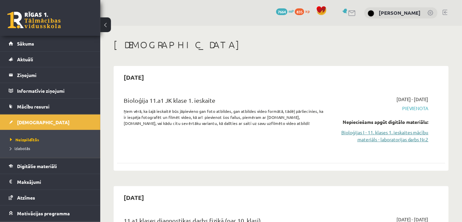
click at [414, 136] on link "Bioloģijas I - 11. klases 1. ieskaites mācību materiāls - laboratorijas darbs N…" at bounding box center [381, 136] width 95 height 14
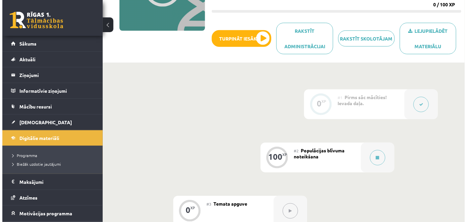
scroll to position [142, 0]
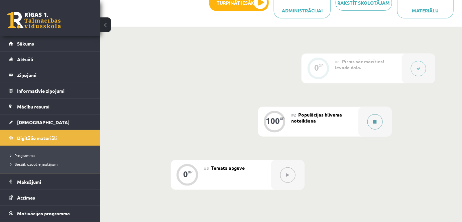
click at [379, 124] on button at bounding box center [375, 121] width 15 height 15
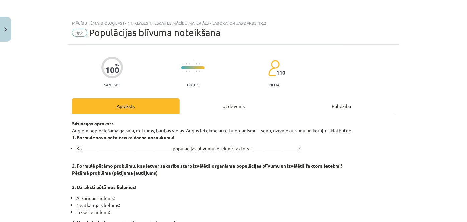
click at [236, 109] on div "Uzdevums" at bounding box center [234, 105] width 108 height 15
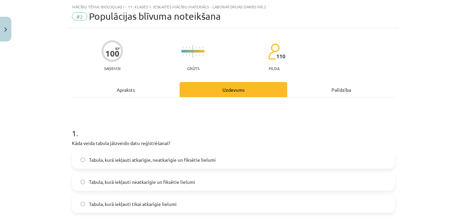
scroll to position [17, 0]
click at [144, 92] on div "Apraksts" at bounding box center [126, 89] width 108 height 15
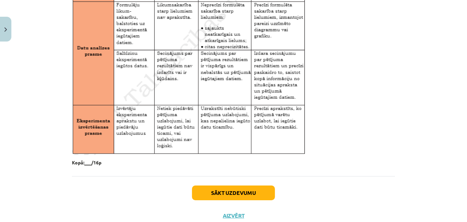
scroll to position [1131, 0]
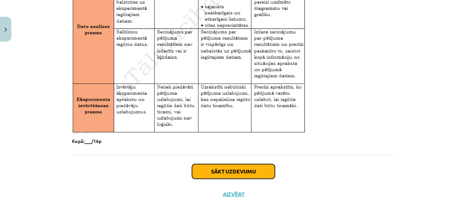
click at [254, 173] on button "Sākt uzdevumu" at bounding box center [233, 171] width 83 height 15
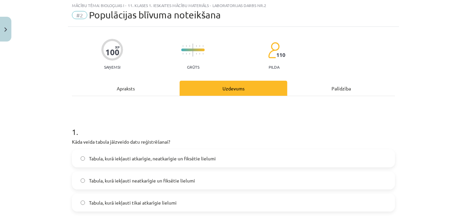
scroll to position [17, 0]
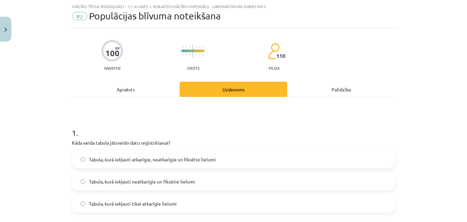
click at [138, 85] on div "Apraksts" at bounding box center [126, 89] width 108 height 15
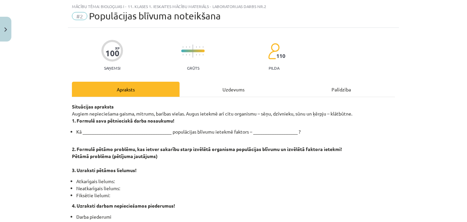
click at [244, 90] on div "Uzdevums" at bounding box center [234, 89] width 108 height 15
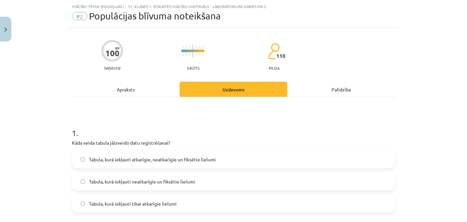
click at [192, 157] on span "Tabula, kurā iekļauti atkarīgie, neatkarīgie un fiksētie lielumi" at bounding box center [152, 159] width 127 height 7
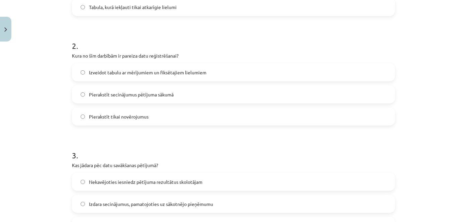
scroll to position [215, 0]
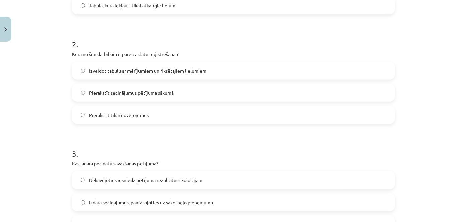
click at [210, 71] on label "Izveidot tabulu ar mērījumiem un fiksētajiem lielumiem" at bounding box center [234, 70] width 322 height 17
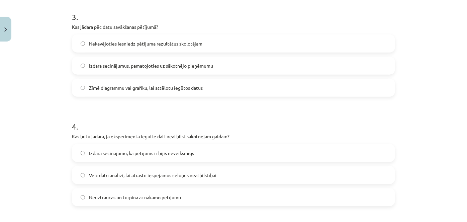
scroll to position [353, 0]
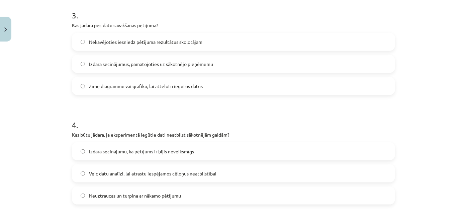
click at [190, 63] on span "Izdara secinājumus, pamatojoties uz sākotnējo pieņēmumu" at bounding box center [151, 64] width 124 height 7
click at [205, 111] on h1 "4 ." at bounding box center [233, 118] width 323 height 21
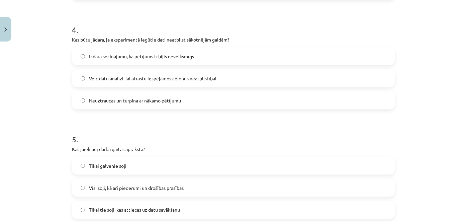
scroll to position [458, 0]
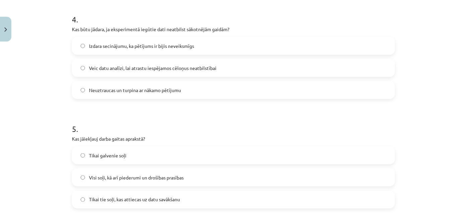
click at [238, 67] on label "Veic datu analīzi, lai atrastu iespējamos cēloņus neatbilstībai" at bounding box center [234, 68] width 322 height 17
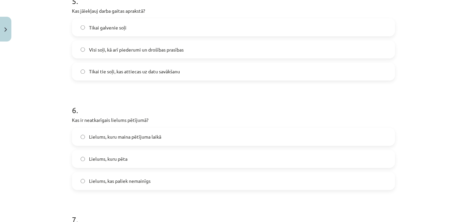
scroll to position [594, 0]
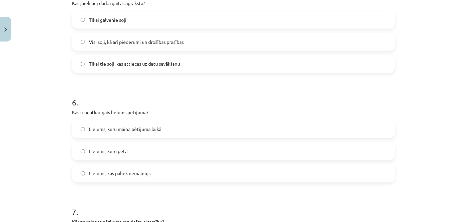
click at [188, 44] on label "Visi soļi, kā arī piederumi un drošības prasības" at bounding box center [234, 41] width 322 height 17
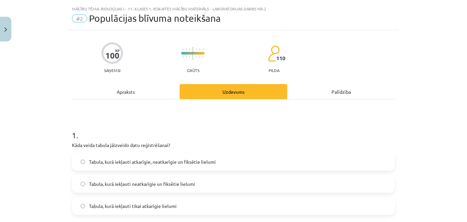
scroll to position [17, 0]
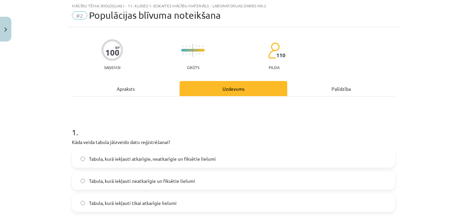
click at [141, 86] on div "Apraksts" at bounding box center [126, 88] width 108 height 15
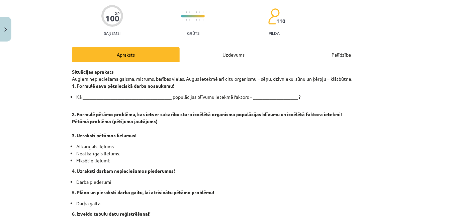
scroll to position [47, 0]
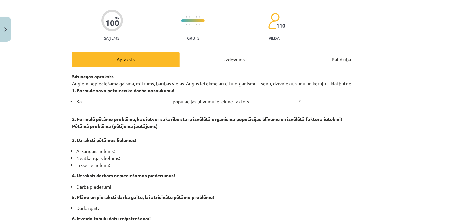
click at [235, 58] on div "Uzdevums" at bounding box center [234, 59] width 108 height 15
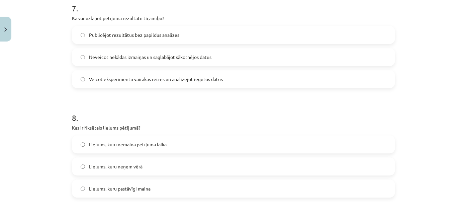
scroll to position [799, 0]
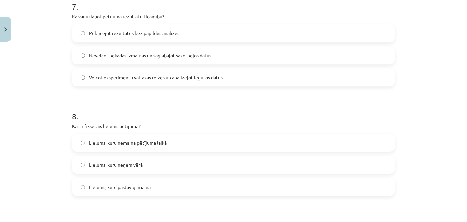
click at [233, 80] on label "Veicot eksperimentu vairākas reizes un analizējot iegūtos datus" at bounding box center [234, 77] width 322 height 17
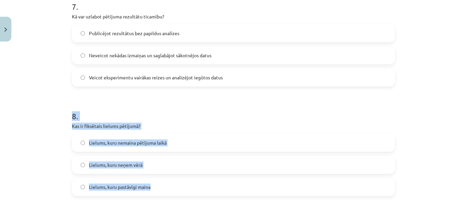
drag, startPoint x: 70, startPoint y: 114, endPoint x: 174, endPoint y: 184, distance: 125.1
click at [174, 184] on div "8 . Kas ir fiksētais lielums pētījumā? Lielums, kuru nemaina pētījuma laikā Lie…" at bounding box center [233, 148] width 323 height 96
copy div "8 . Kas ir fiksētais lielums pētījumā? Lielums, kuru nemaina pētījuma laikā Lie…"
click at [300, 105] on h1 "8 ." at bounding box center [233, 110] width 323 height 21
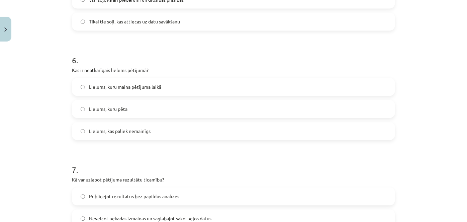
scroll to position [629, 0]
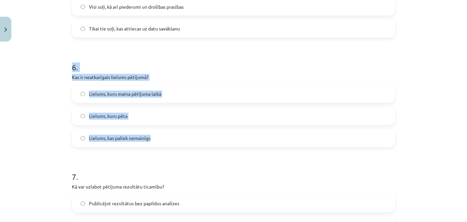
drag, startPoint x: 71, startPoint y: 67, endPoint x: 162, endPoint y: 134, distance: 113.3
click at [162, 134] on div "6 . Kas ir neatkarīgais lielums pētījumā? Lielums, kuru maina pētījuma laikā Li…" at bounding box center [233, 99] width 323 height 96
copy div "6 . Kas ir neatkarīgais lielums pētījumā? Lielums, kuru maina pētījuma laikā Li…"
click at [238, 79] on p "Kas ir neatkarīgais lielums pētījumā?" at bounding box center [233, 77] width 323 height 7
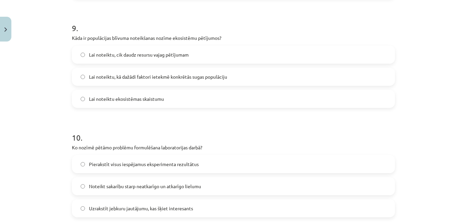
scroll to position [1069, 0]
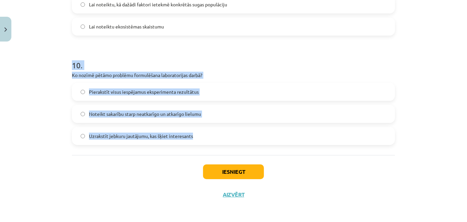
drag, startPoint x: 71, startPoint y: 66, endPoint x: 215, endPoint y: 140, distance: 162.2
click at [215, 140] on div "10 . Ko nozīmē pētāmo problēmu formulēšana laboratorijas darbā? Pierakstīt visu…" at bounding box center [233, 97] width 323 height 96
copy div "10 . Ko nozīmē pētāmo problēmu formulēšana laboratorijas darbā? Pierakstīt visu…"
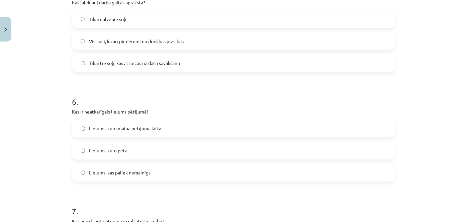
scroll to position [585, 0]
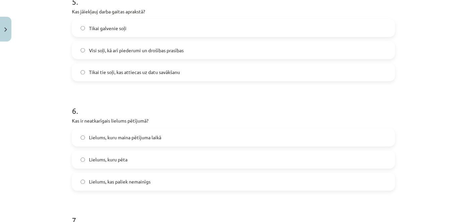
click at [169, 139] on label "Lielums, kuru maina pētījuma laikā" at bounding box center [234, 137] width 322 height 17
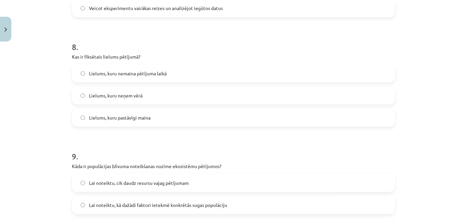
scroll to position [870, 0]
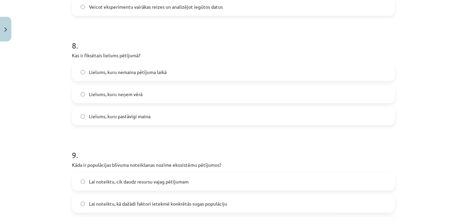
click at [147, 66] on label "Lielums, kuru nemaina pētījuma laikā" at bounding box center [234, 72] width 322 height 17
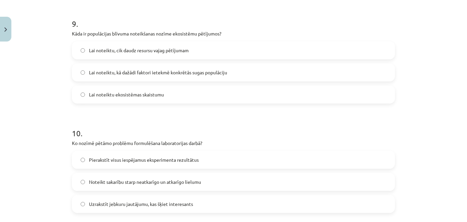
scroll to position [997, 0]
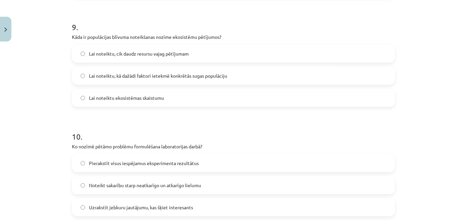
click at [226, 76] on label "Lai noteiktu, kā dažādi faktori ietekmē konkrētās sugas populāciju" at bounding box center [234, 75] width 322 height 17
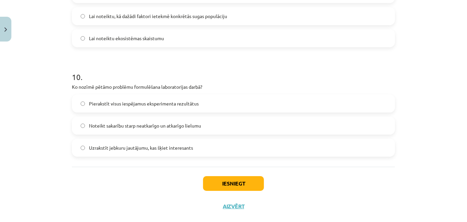
scroll to position [1069, 0]
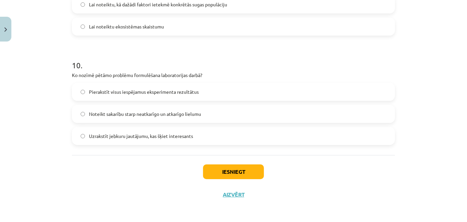
click at [133, 109] on label "Noteikt sakarību starp neatkarīgo un atkarīgo lielumu" at bounding box center [234, 113] width 322 height 17
click at [246, 168] on button "Iesniegt" at bounding box center [233, 171] width 61 height 15
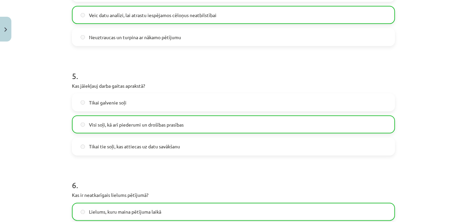
scroll to position [1090, 0]
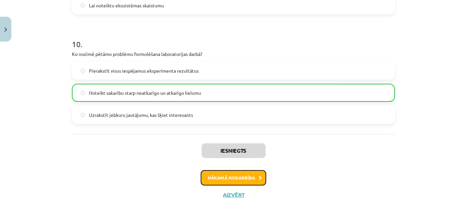
click at [256, 173] on button "Nākamā nodarbība" at bounding box center [234, 177] width 66 height 15
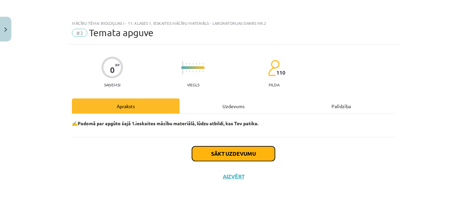
click at [240, 155] on button "Sākt uzdevumu" at bounding box center [233, 153] width 83 height 15
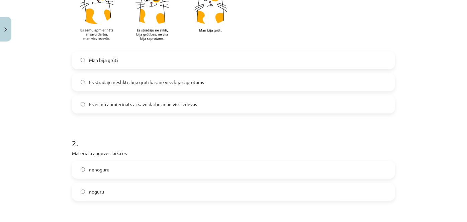
scroll to position [189, 0]
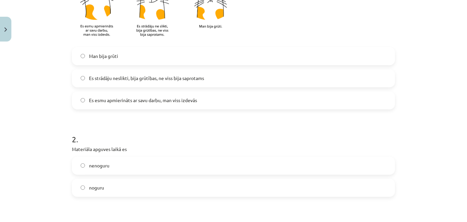
click at [301, 94] on label "Es esmu apmierināts ar savu darbu, man viss izdevās" at bounding box center [234, 100] width 322 height 17
drag, startPoint x: 246, startPoint y: 169, endPoint x: 415, endPoint y: 100, distance: 183.6
click at [415, 100] on div "Mācību tēma: Bioloģijas i - 11. klases 1. ieskaites mācību materiāls - laborato…" at bounding box center [233, 111] width 467 height 222
click at [383, 146] on p "Materiāla apguves laikā es" at bounding box center [233, 149] width 323 height 7
drag, startPoint x: 340, startPoint y: 165, endPoint x: 366, endPoint y: 166, distance: 26.1
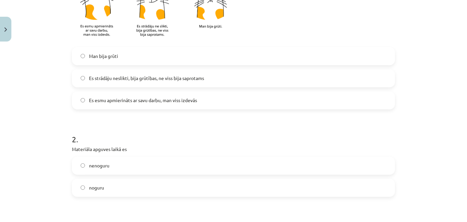
click at [366, 166] on label "nenoguru" at bounding box center [234, 165] width 322 height 17
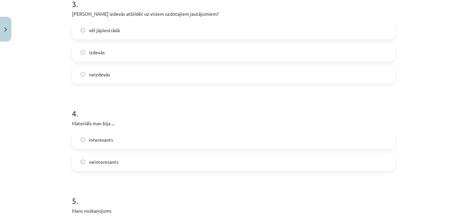
scroll to position [415, 0]
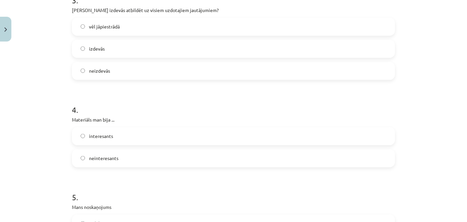
click at [174, 50] on label "izdevās" at bounding box center [234, 48] width 322 height 17
click at [144, 139] on label "interesants" at bounding box center [234, 136] width 322 height 17
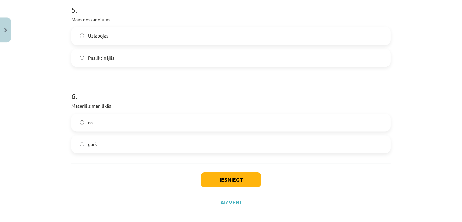
scroll to position [612, 0]
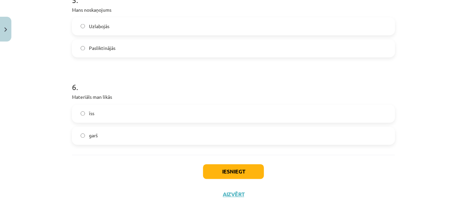
click at [227, 28] on label "Uzlabojās" at bounding box center [234, 26] width 322 height 17
click at [180, 116] on label "īss" at bounding box center [234, 113] width 322 height 17
click at [237, 167] on button "Iesniegt" at bounding box center [233, 171] width 61 height 15
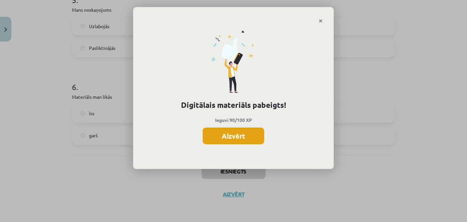
click at [234, 137] on button "Aizvērt" at bounding box center [234, 135] width 62 height 17
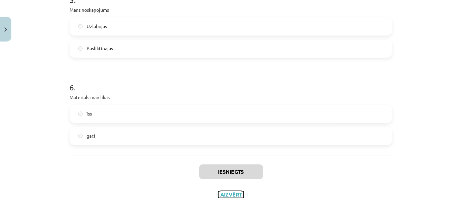
click at [236, 193] on button "Aizvērt" at bounding box center [230, 194] width 25 height 7
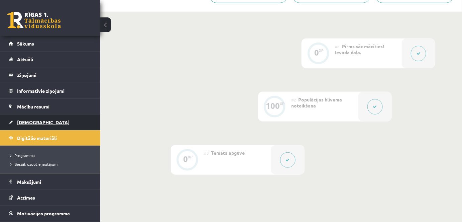
click at [29, 118] on link "[DEMOGRAPHIC_DATA]" at bounding box center [50, 121] width 83 height 15
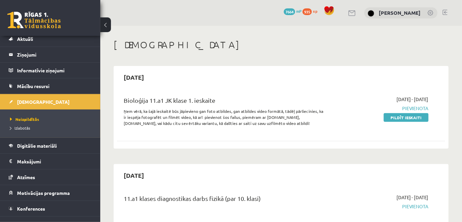
scroll to position [29, 0]
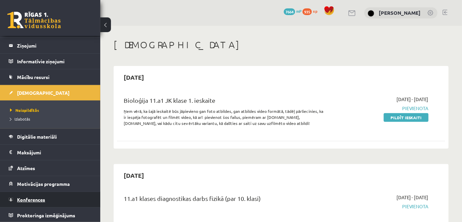
click at [42, 202] on link "Konferences" at bounding box center [50, 199] width 83 height 15
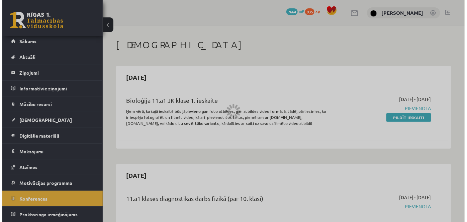
scroll to position [1, 0]
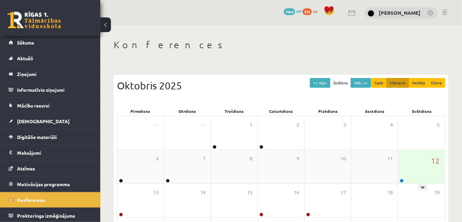
click at [406, 162] on div "12" at bounding box center [421, 166] width 47 height 33
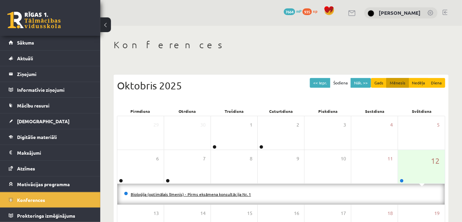
click at [225, 194] on link "Bioloģija (optimālais līmenis) - Pirms eksāmena konsultācija Nr. 1" at bounding box center [191, 193] width 120 height 5
